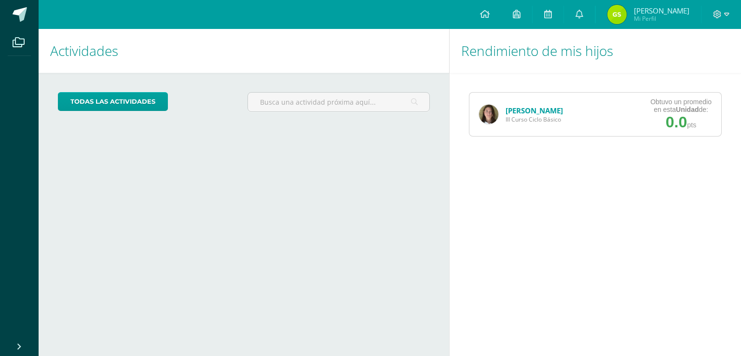
click at [508, 113] on link "[PERSON_NAME]" at bounding box center [534, 111] width 57 height 10
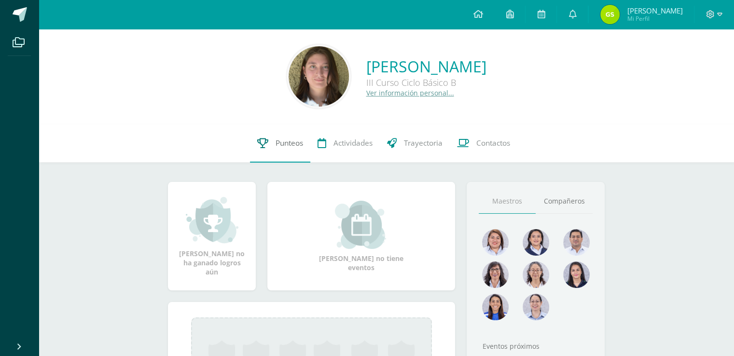
click at [288, 142] on span "Punteos" at bounding box center [290, 143] width 28 height 10
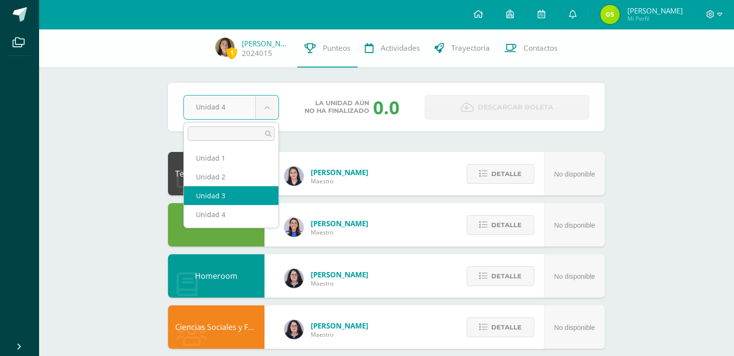
select select "Unidad 3"
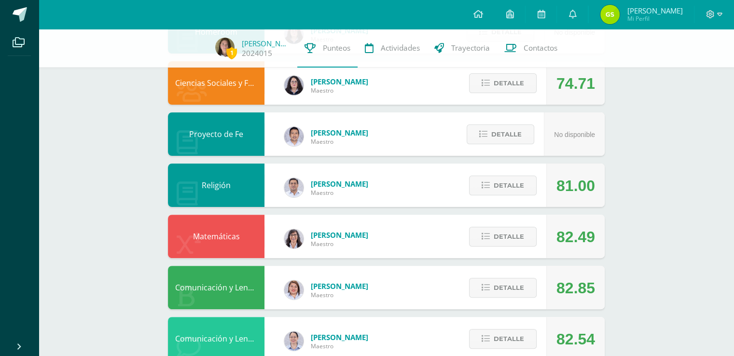
scroll to position [255, 0]
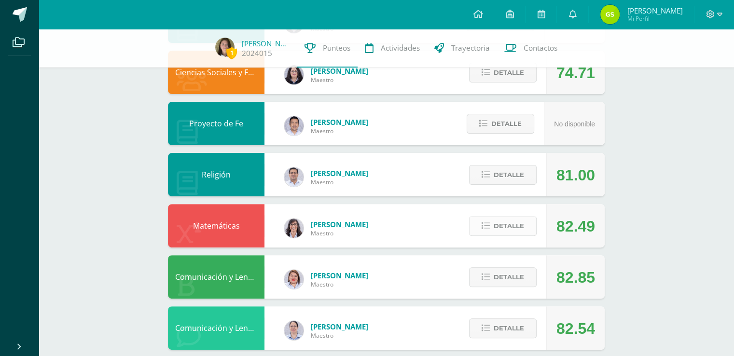
click at [508, 232] on span "Detalle" at bounding box center [509, 226] width 30 height 18
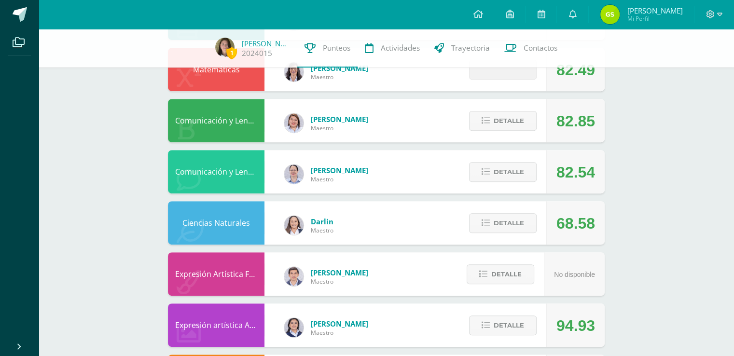
scroll to position [422, 0]
